Goal: Task Accomplishment & Management: Manage account settings

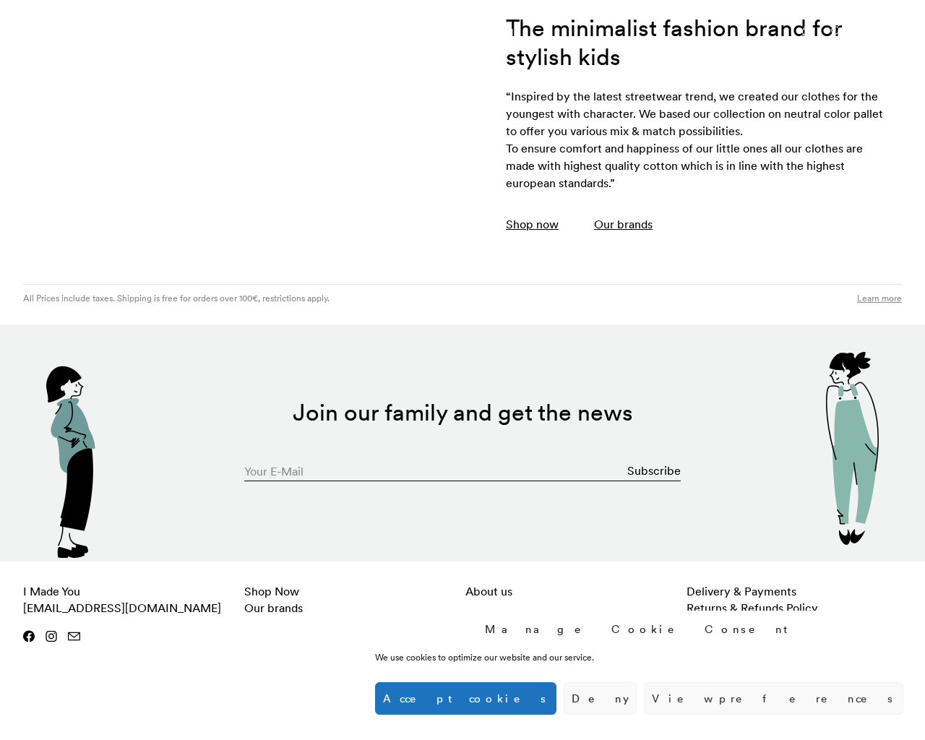
scroll to position [3956, 0]
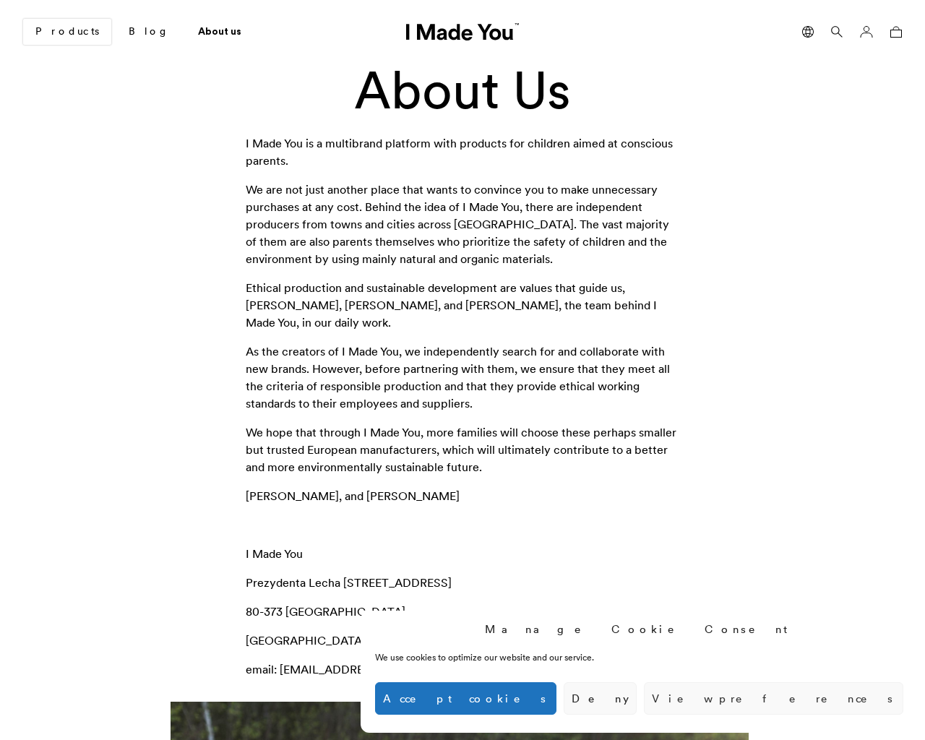
scroll to position [1248, 0]
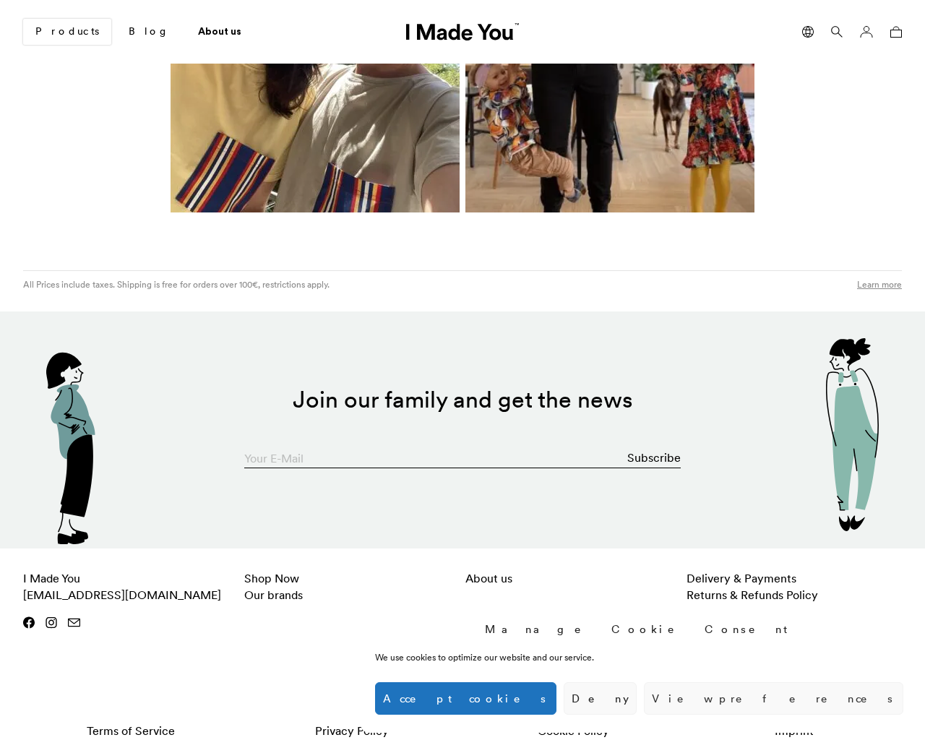
scroll to position [1248, 0]
type input "testing@example.com"
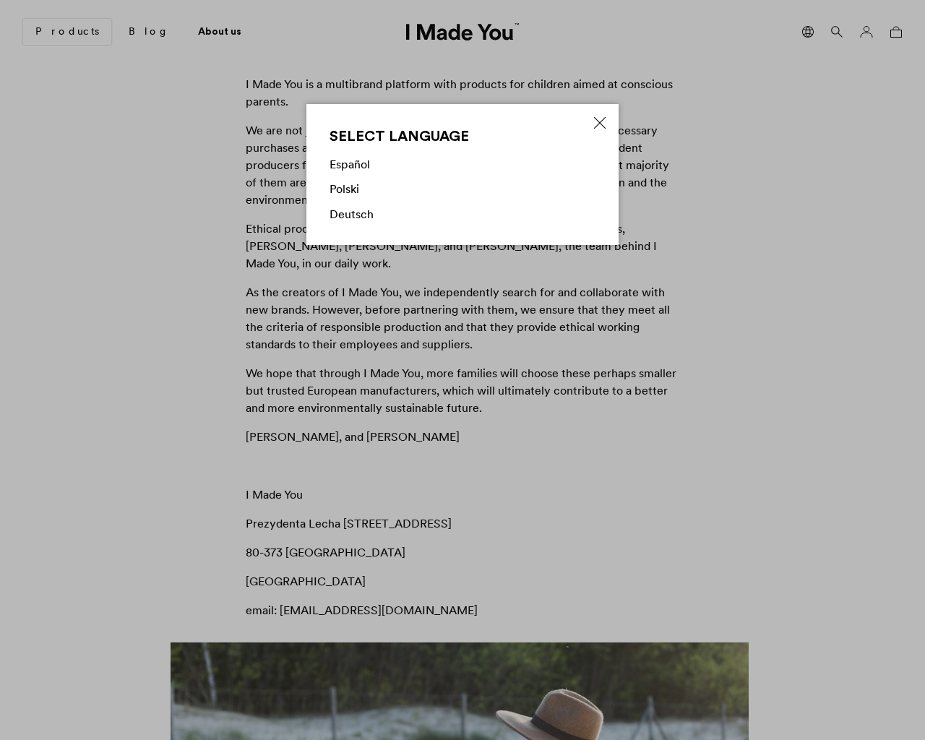
scroll to position [0, 0]
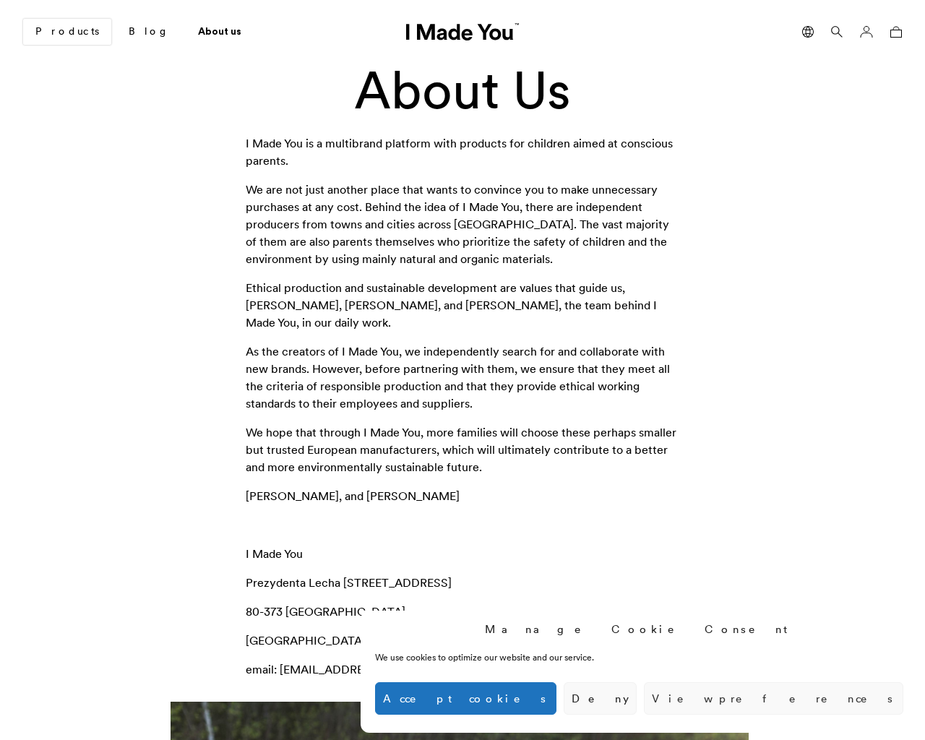
scroll to position [1248, 0]
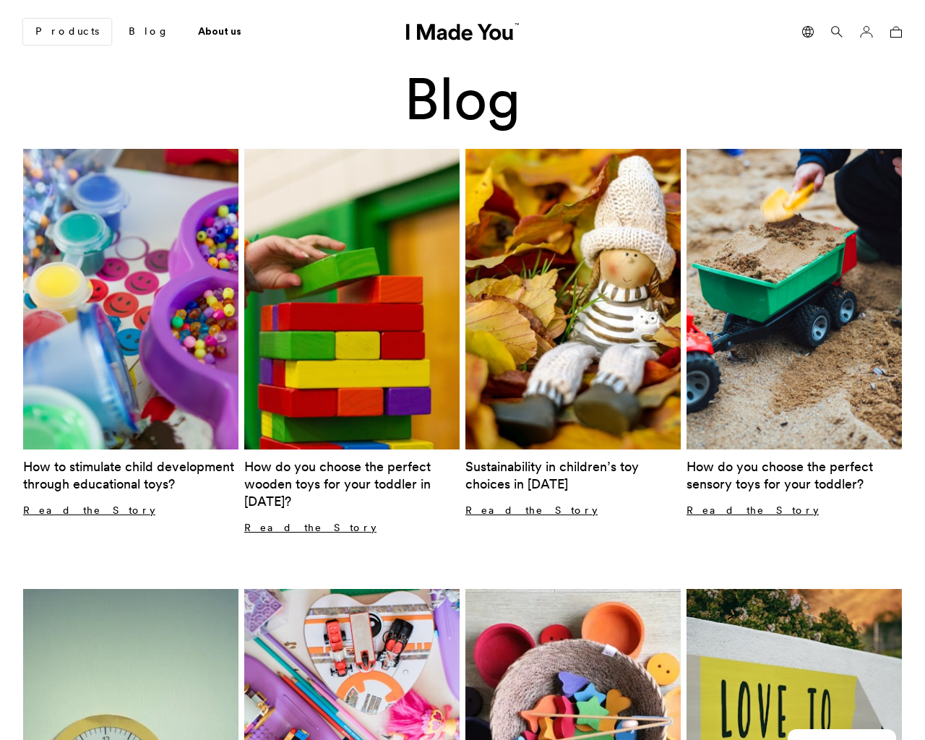
scroll to position [1198, 0]
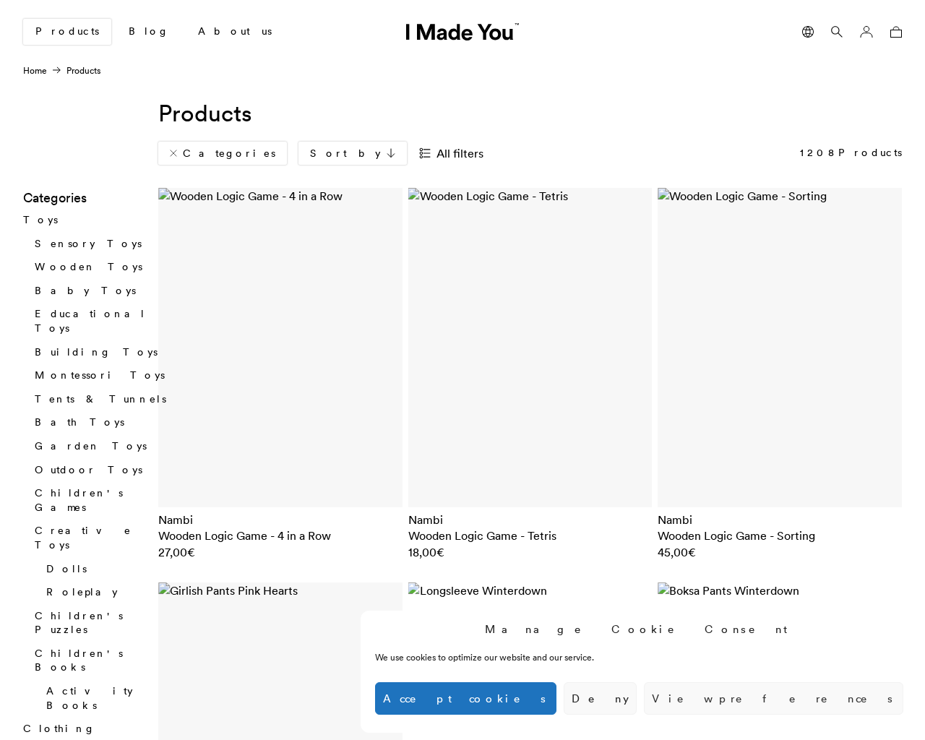
scroll to position [6338, 0]
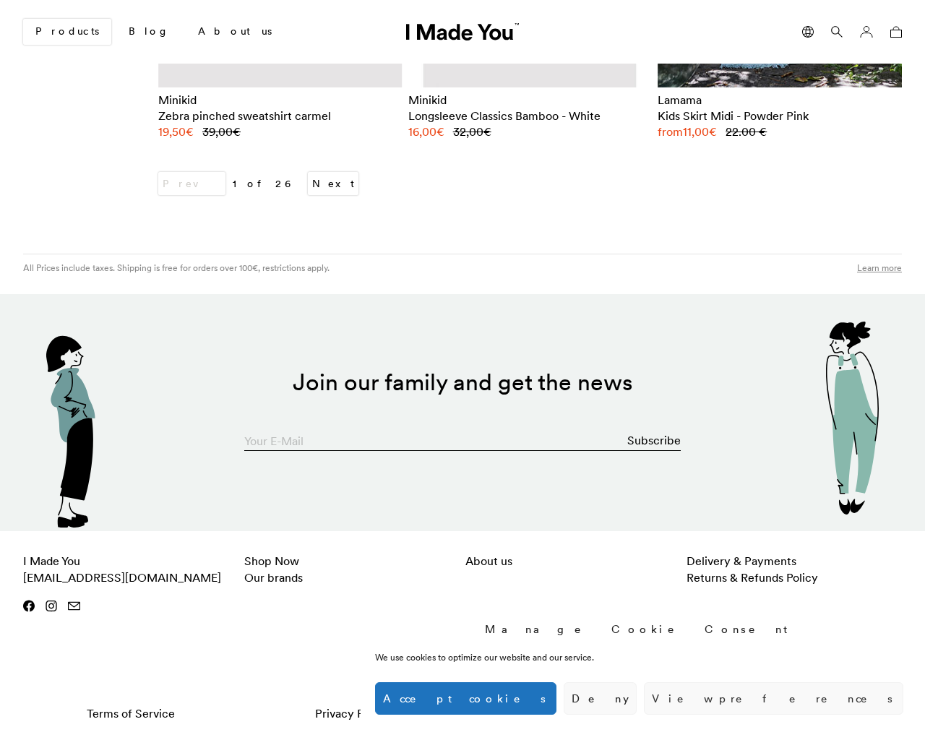
scroll to position [6338, 0]
type input "[EMAIL_ADDRESS][DOMAIN_NAME]"
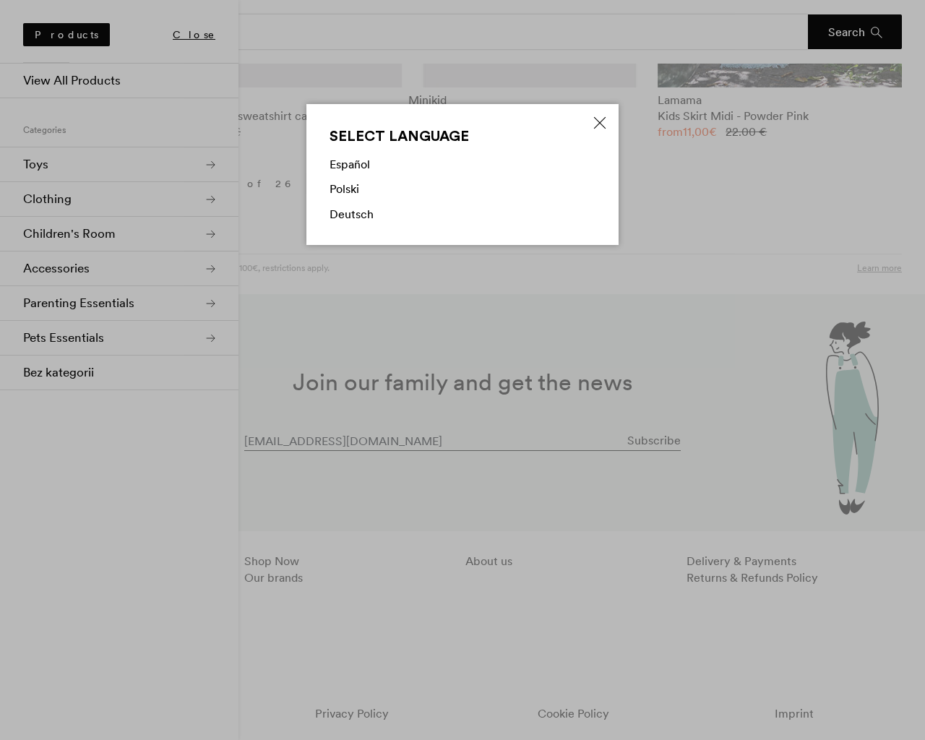
scroll to position [7281, 0]
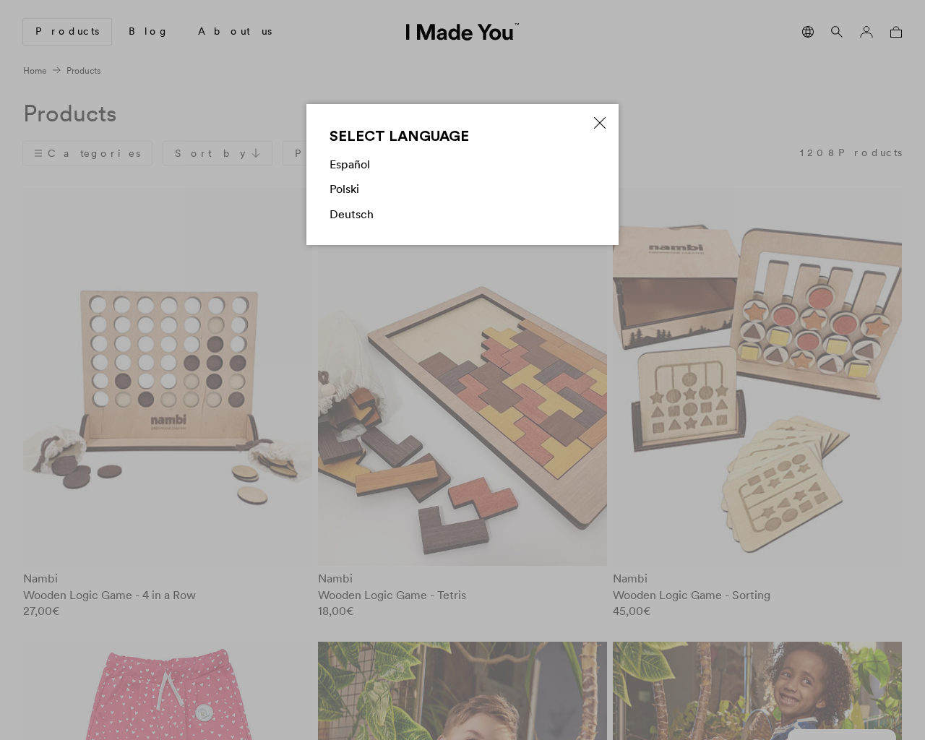
scroll to position [7281, 0]
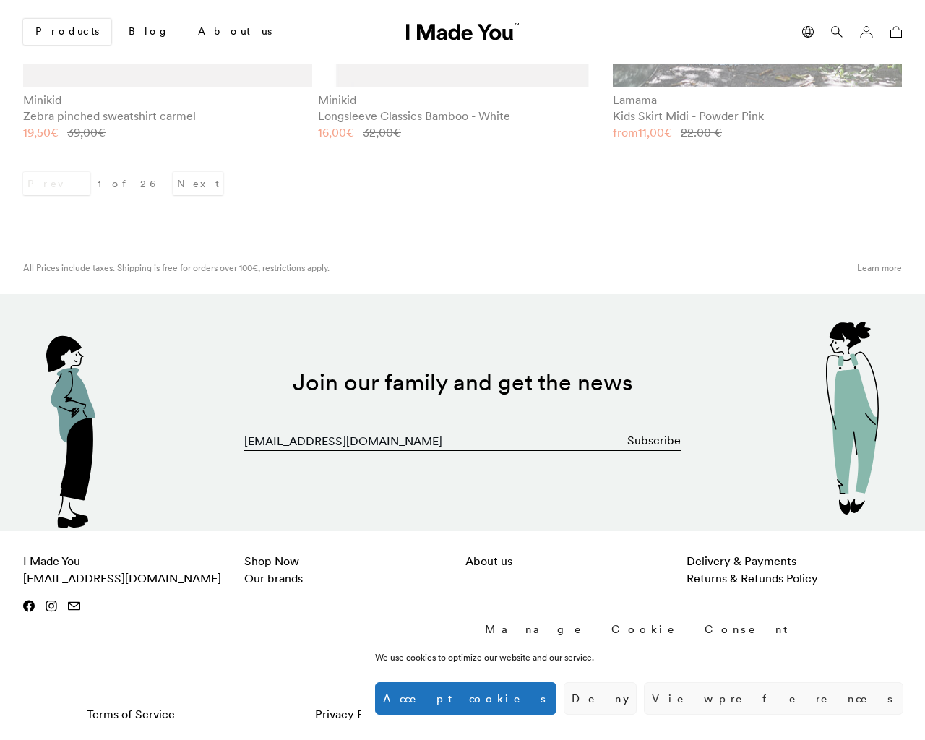
type input "0"
type input "33900"
type input "1"
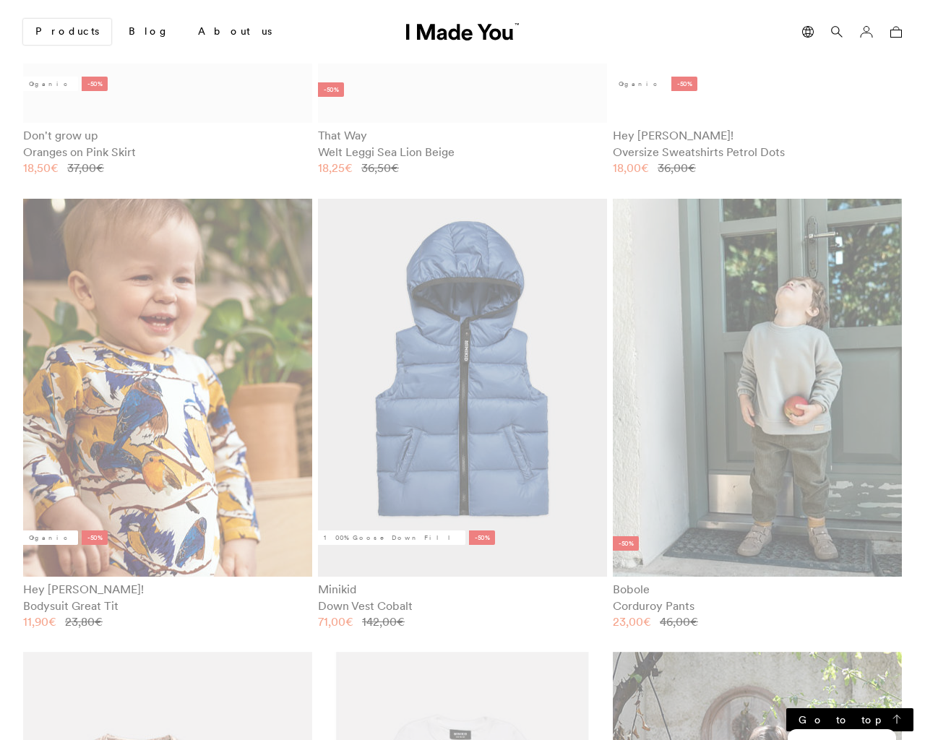
scroll to position [7281, 0]
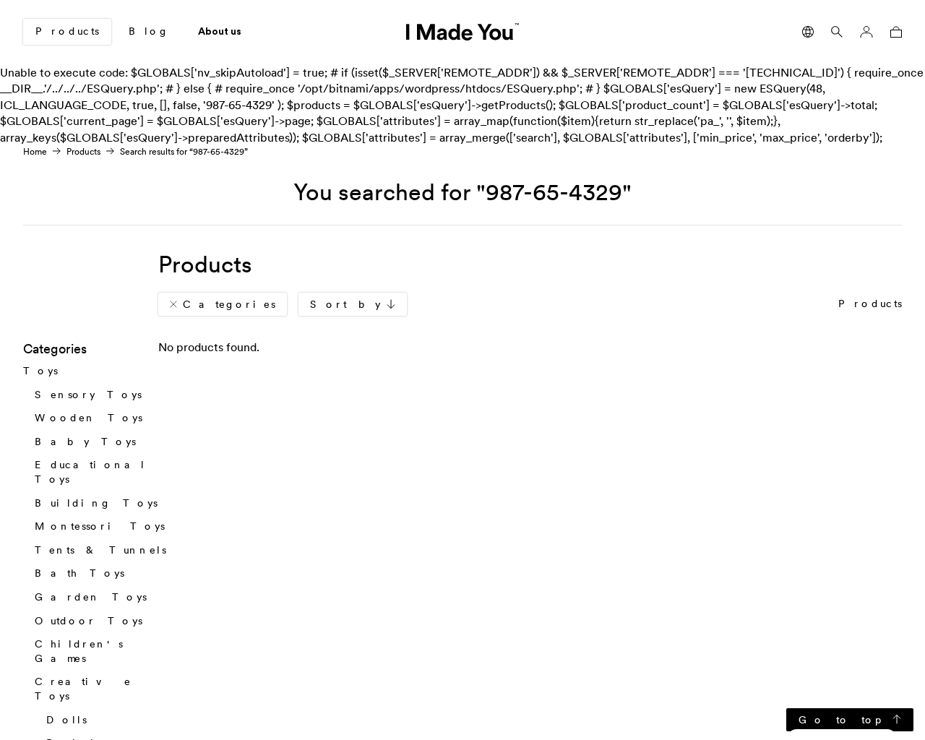
scroll to position [2317, 0]
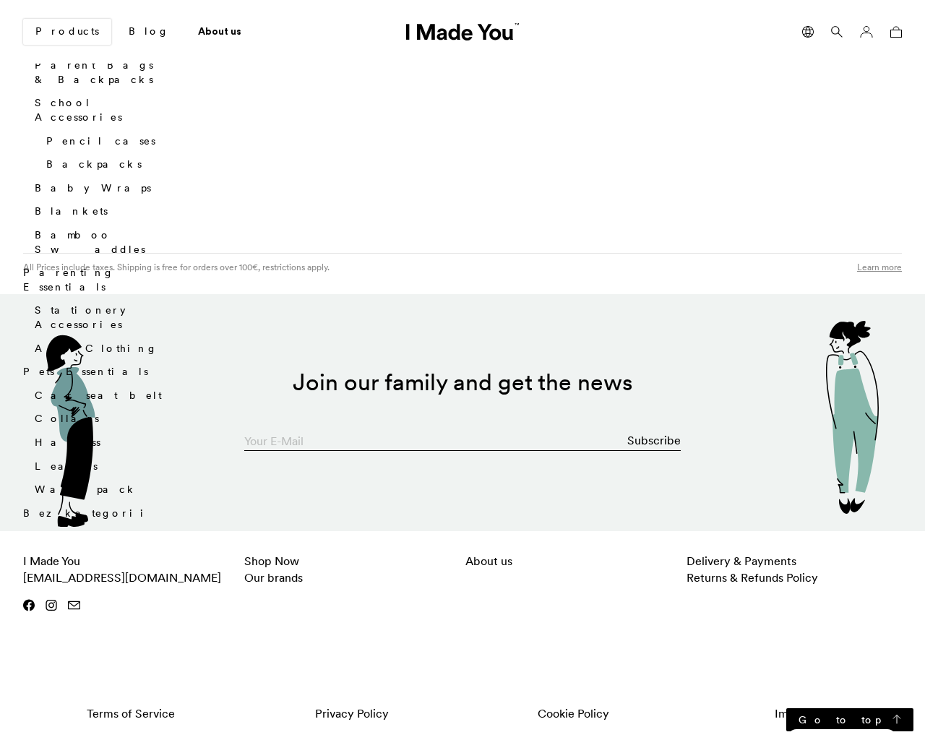
scroll to position [2317, 0]
type input "[EMAIL_ADDRESS][DOMAIN_NAME]"
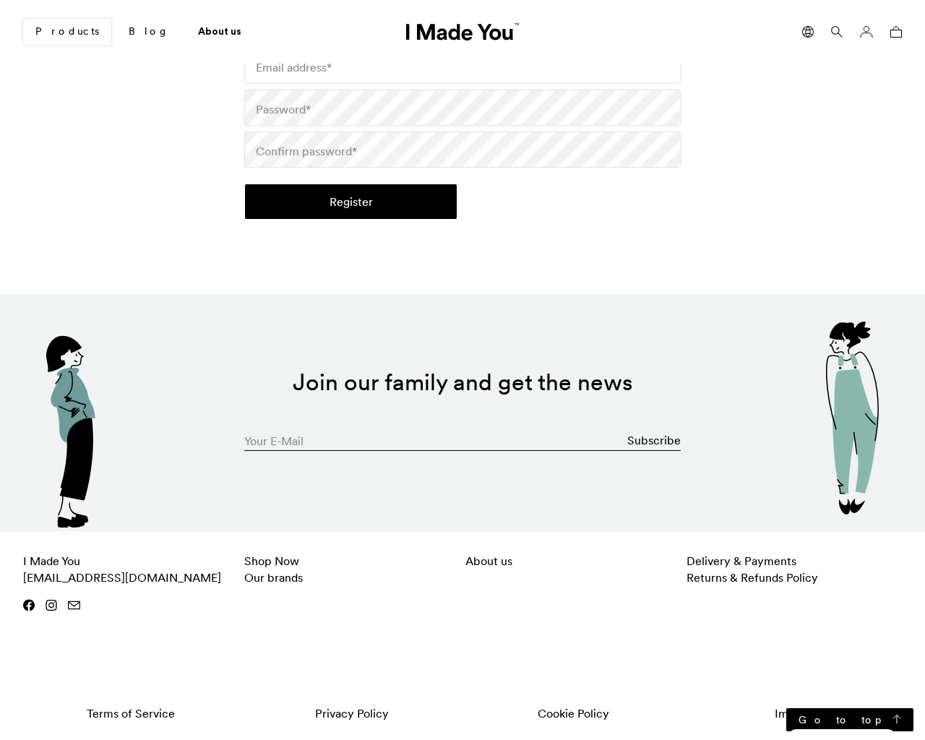
scroll to position [368, 0]
type input "TzwSVsOw"
checkbox input "false"
type input "[EMAIL_ADDRESS][DOMAIN_NAME]"
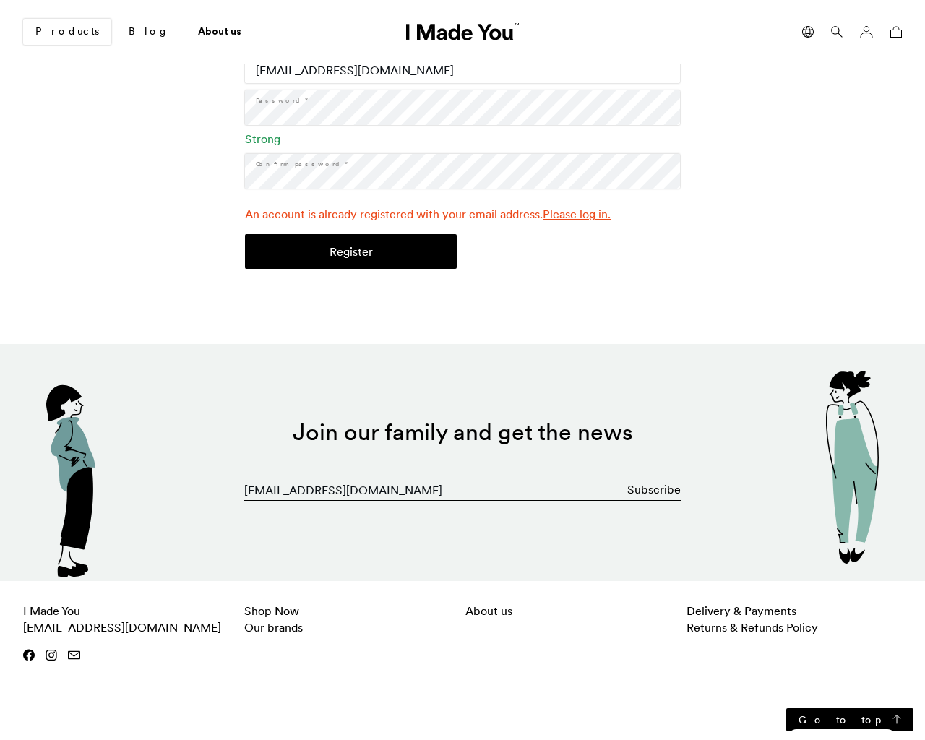
scroll to position [473, 0]
